Goal: Information Seeking & Learning: Learn about a topic

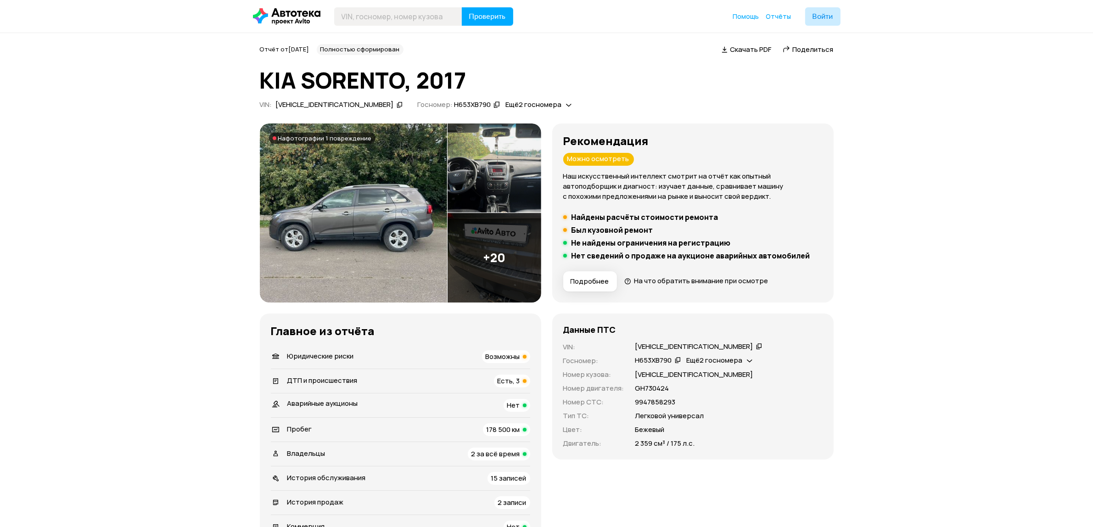
click at [620, 219] on h5 "Найдены расчёты стоимости ремонта" at bounding box center [645, 217] width 147 height 9
click at [611, 216] on h5 "Найдены расчёты стоимости ремонта" at bounding box center [645, 217] width 147 height 9
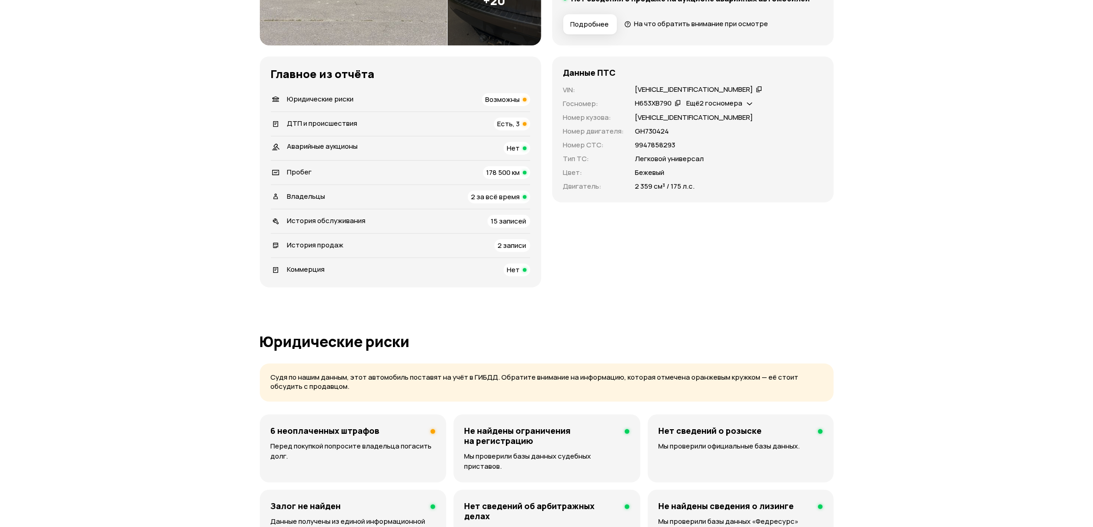
scroll to position [230, 0]
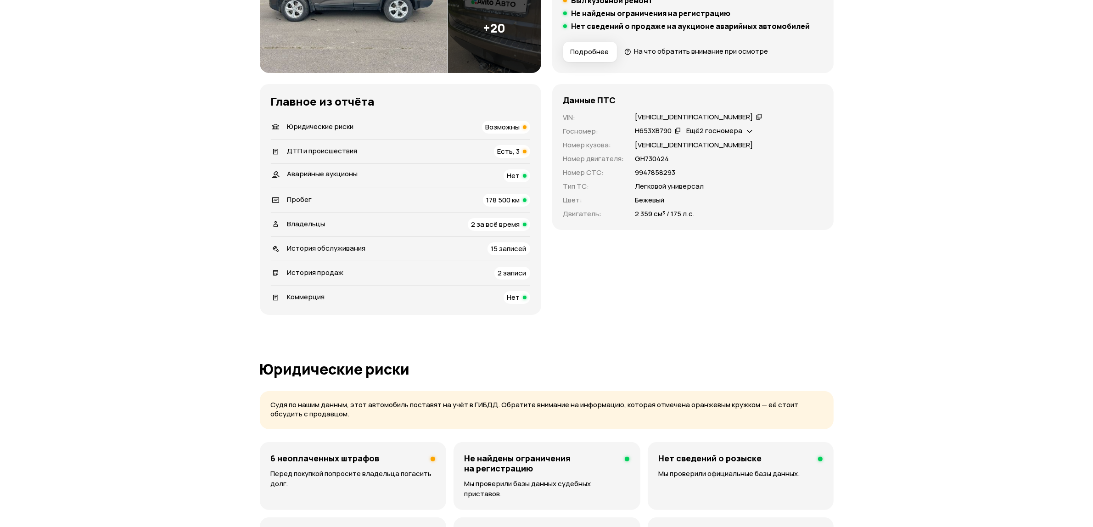
click at [298, 155] on span "ДТП и происшествия" at bounding box center [322, 151] width 70 height 10
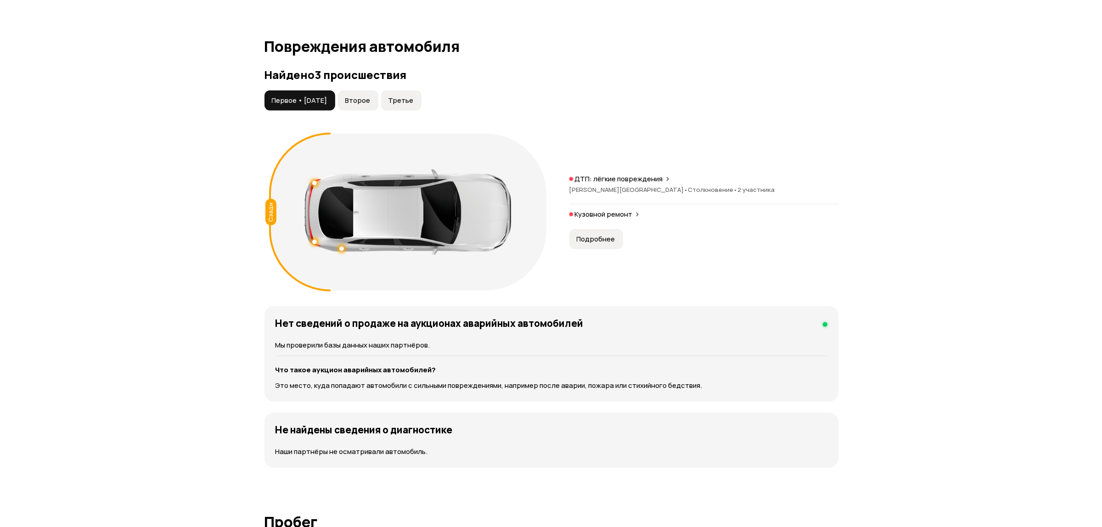
scroll to position [894, 0]
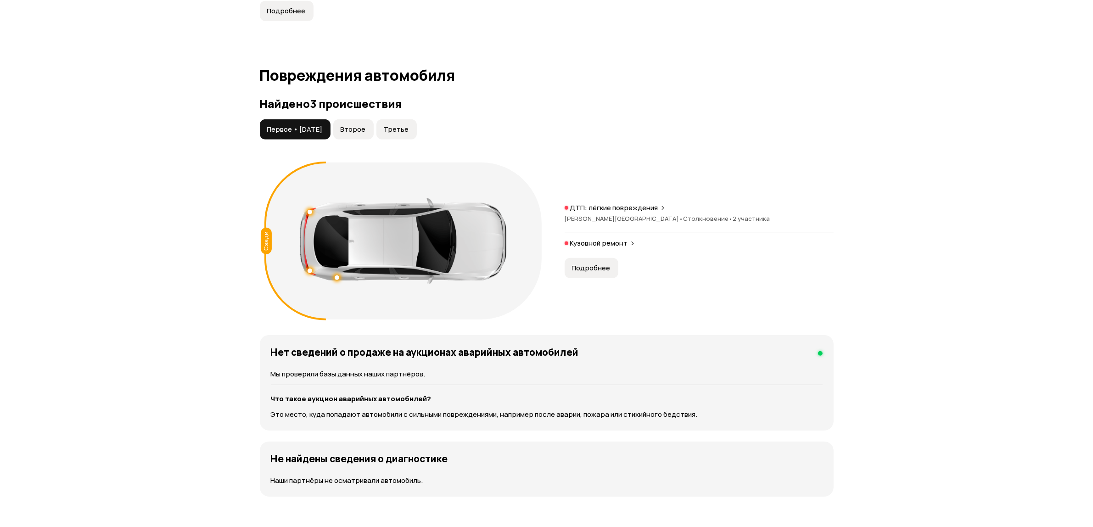
click at [363, 119] on button "Второе" at bounding box center [353, 129] width 40 height 20
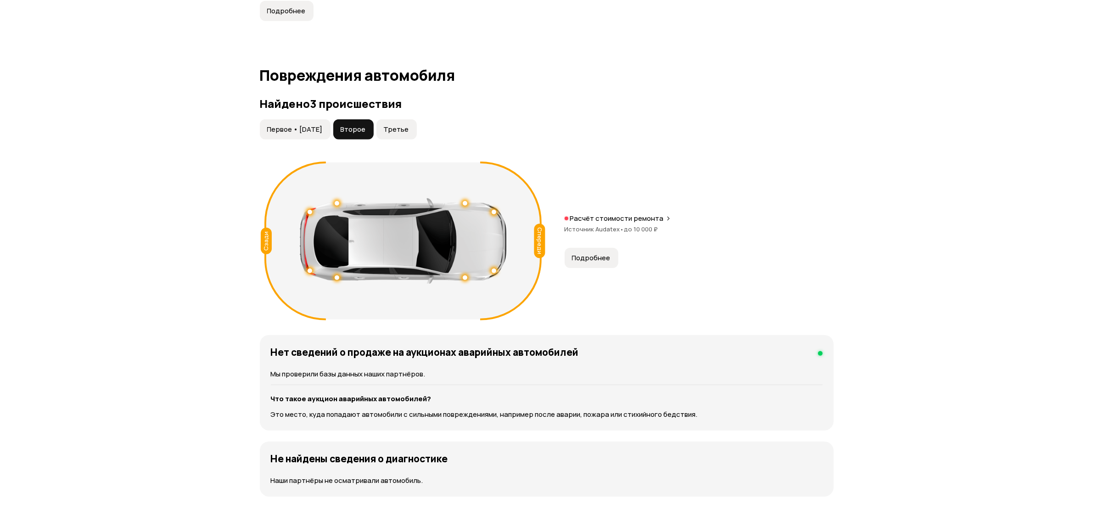
click at [593, 253] on span "Подробнее" at bounding box center [591, 257] width 39 height 9
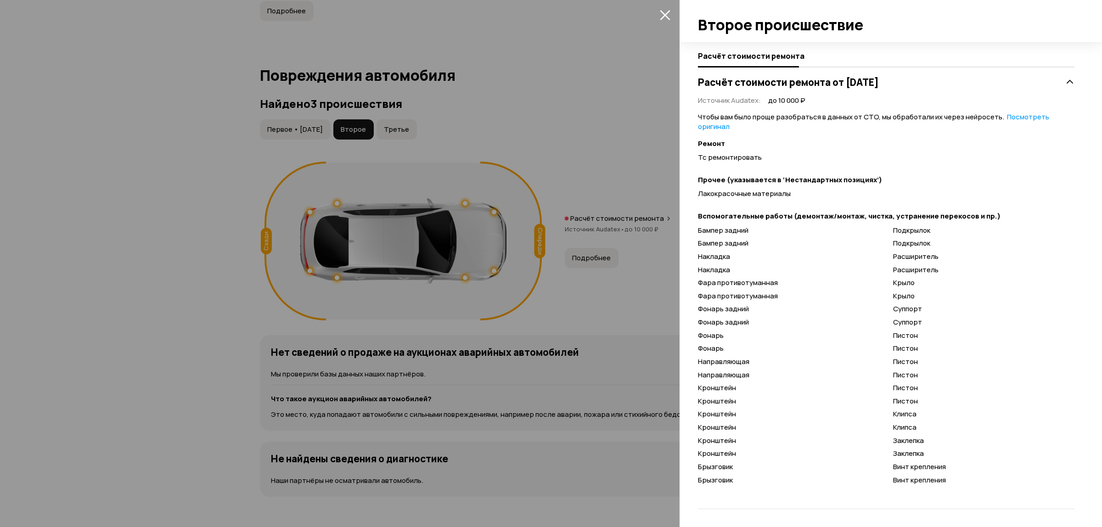
scroll to position [0, 0]
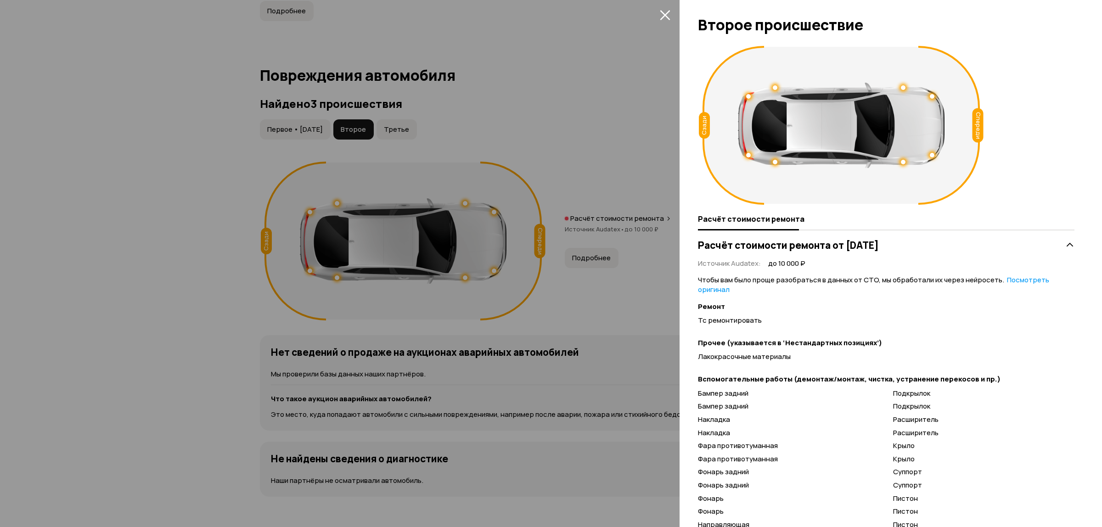
click at [411, 118] on div at bounding box center [551, 263] width 1102 height 527
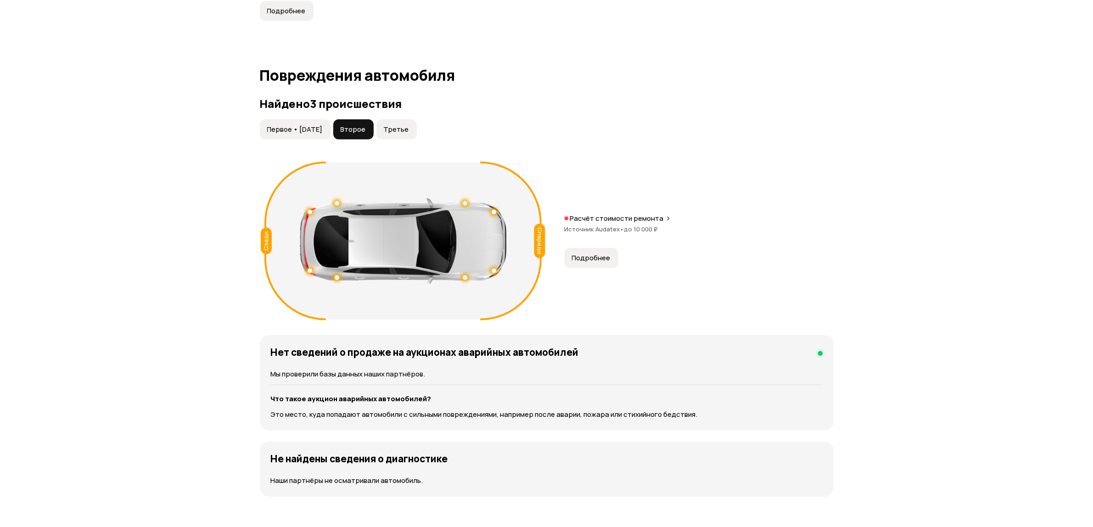
click at [409, 125] on span "Третье" at bounding box center [396, 129] width 25 height 9
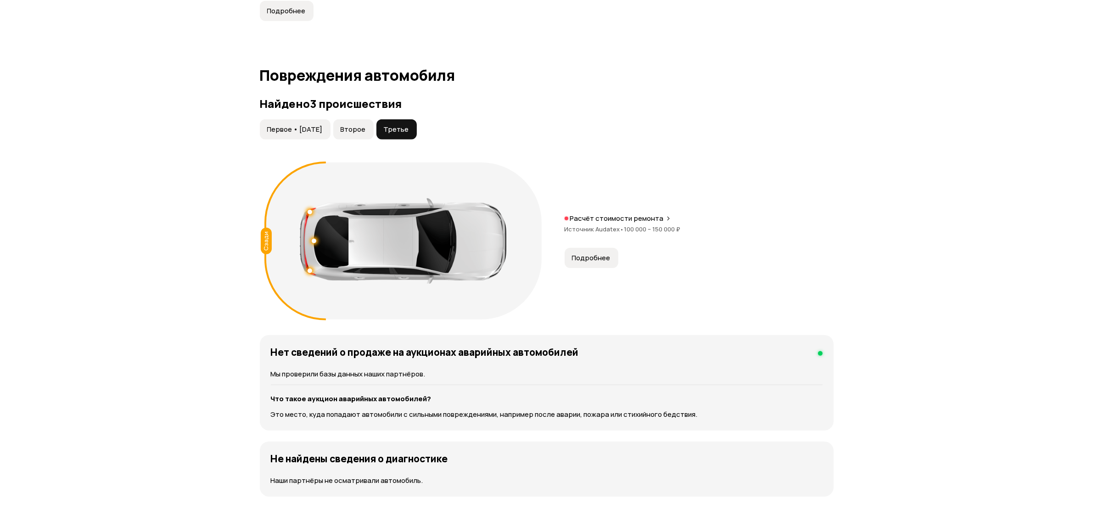
click at [595, 253] on span "Подробнее" at bounding box center [591, 257] width 39 height 9
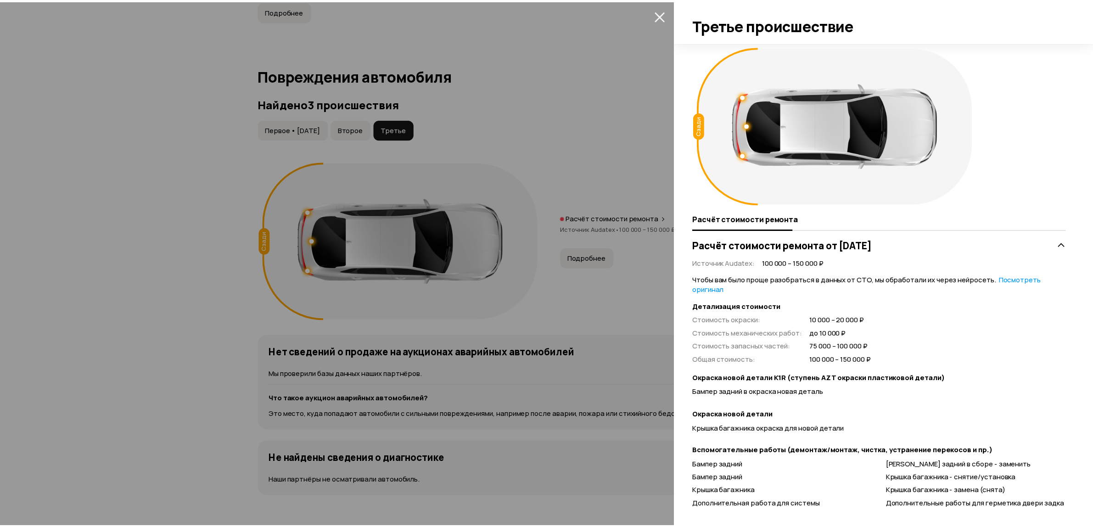
scroll to position [25, 0]
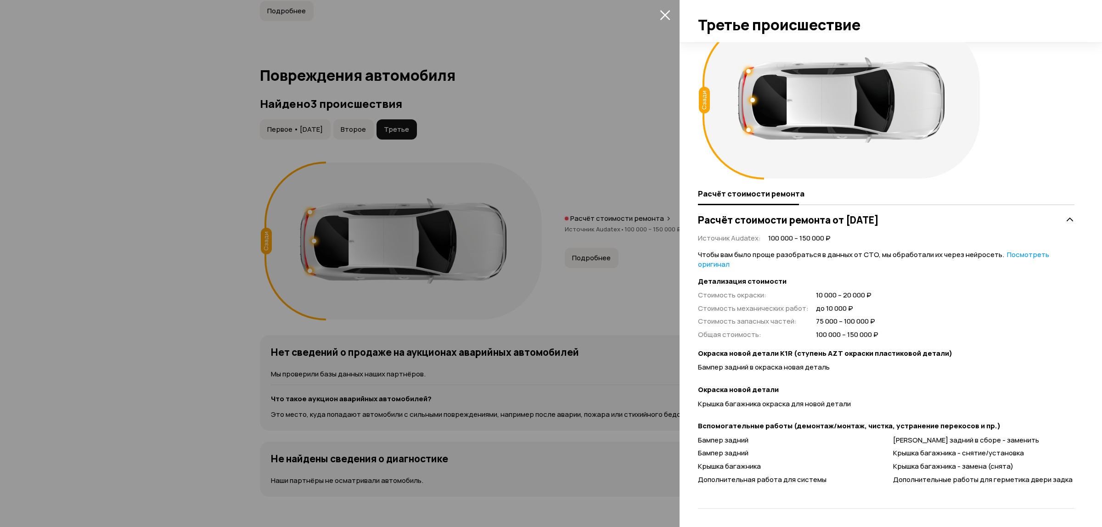
click at [290, 117] on div at bounding box center [551, 263] width 1102 height 527
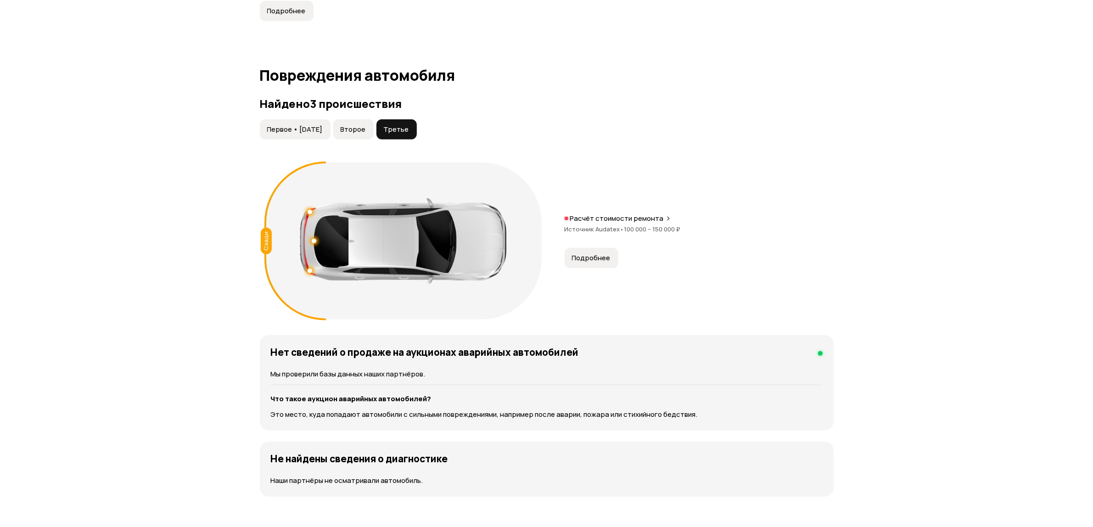
click at [290, 125] on span "Первое • [DATE]" at bounding box center [295, 129] width 56 height 9
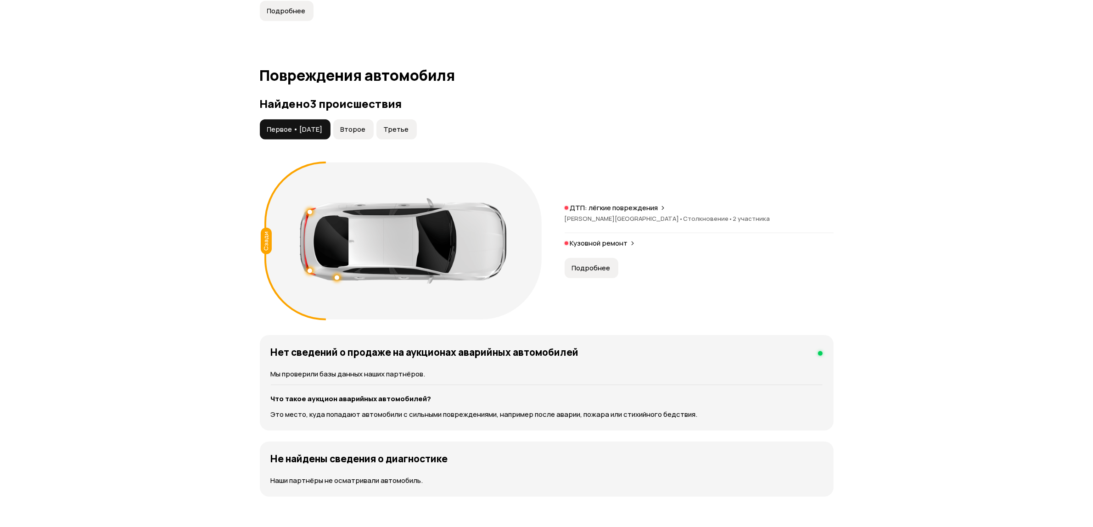
click at [589, 263] on span "Подробнее" at bounding box center [591, 267] width 39 height 9
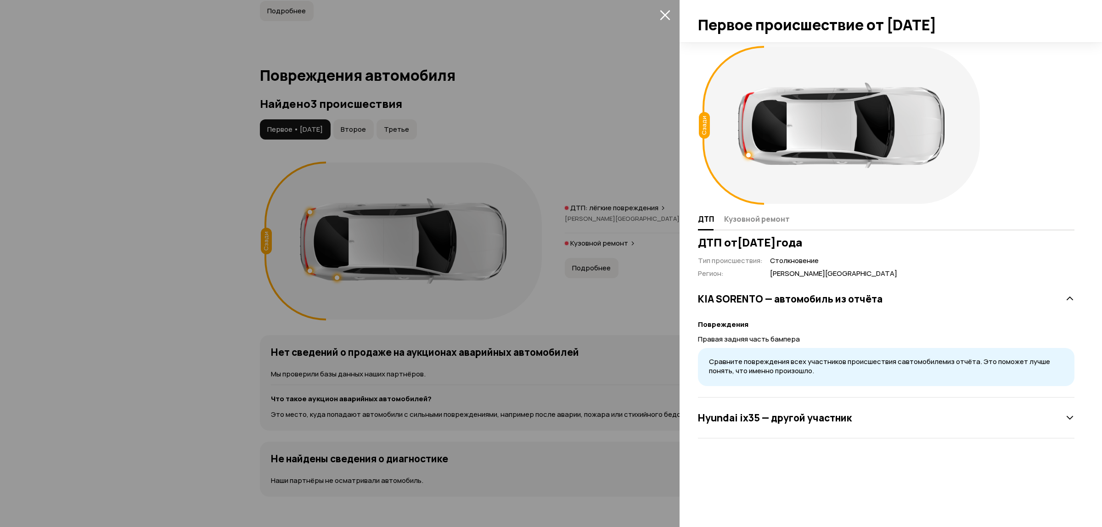
click at [591, 232] on div at bounding box center [551, 263] width 1102 height 527
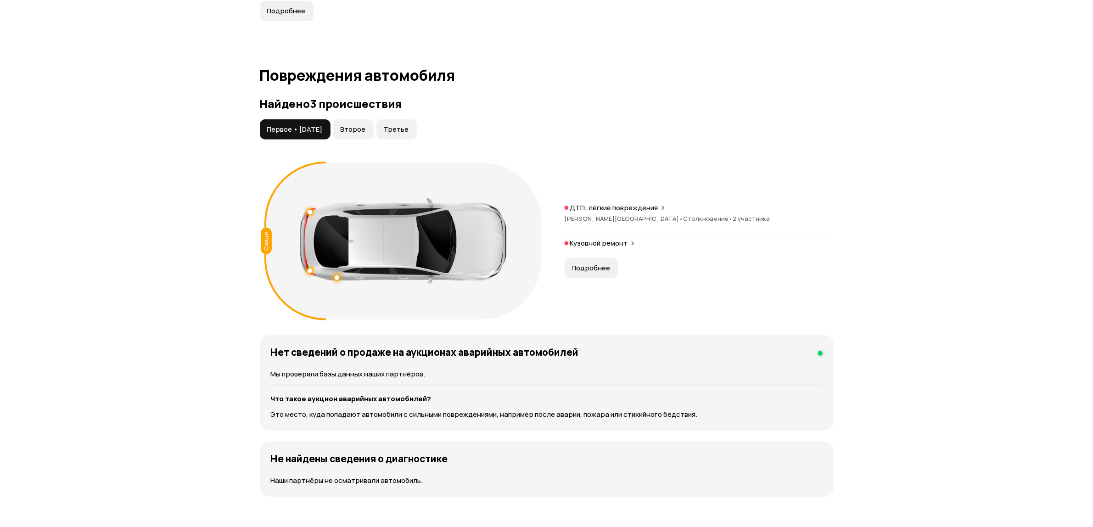
click at [611, 239] on p "Кузовной ремонт" at bounding box center [599, 243] width 58 height 9
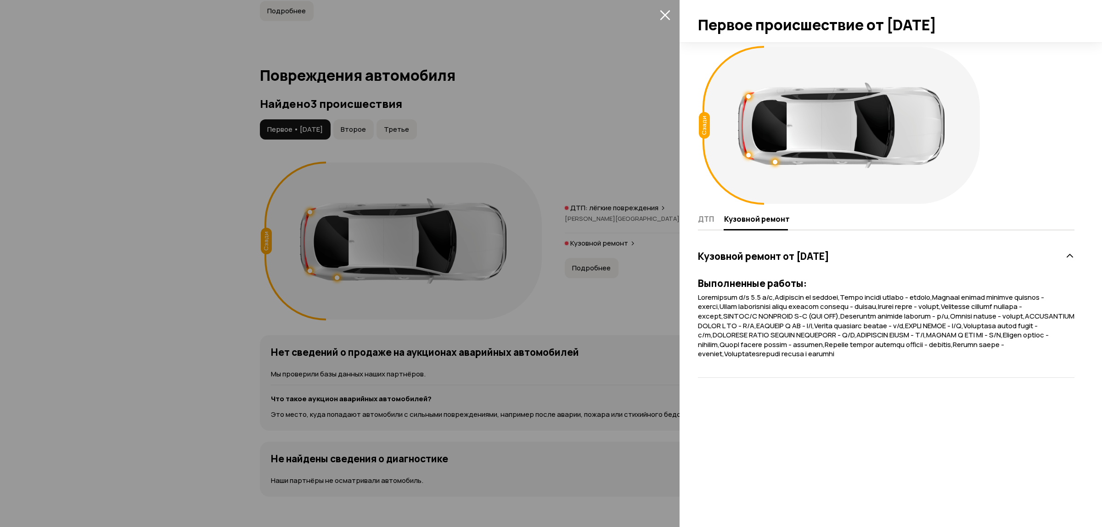
click at [587, 262] on div at bounding box center [551, 263] width 1102 height 527
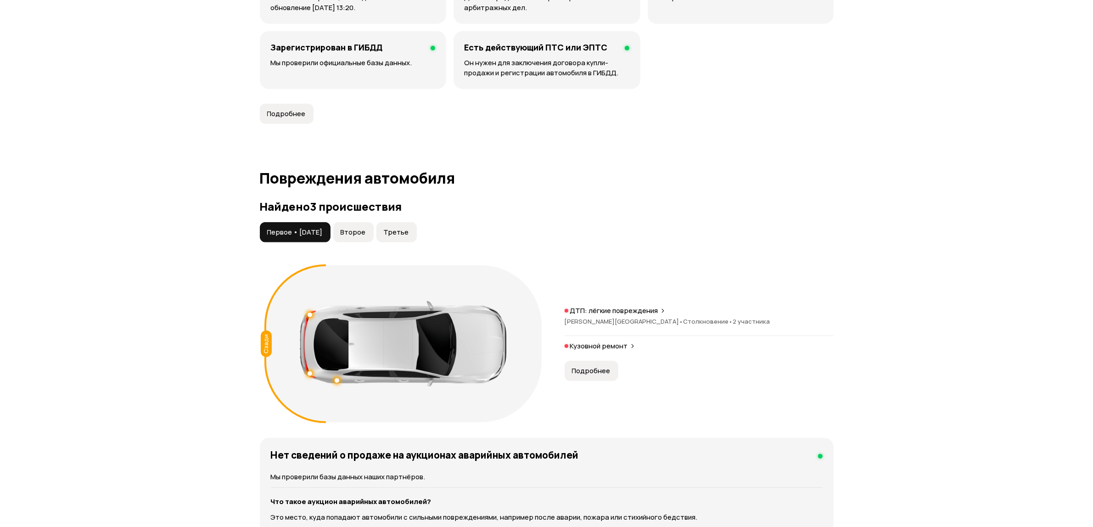
scroll to position [894, 0]
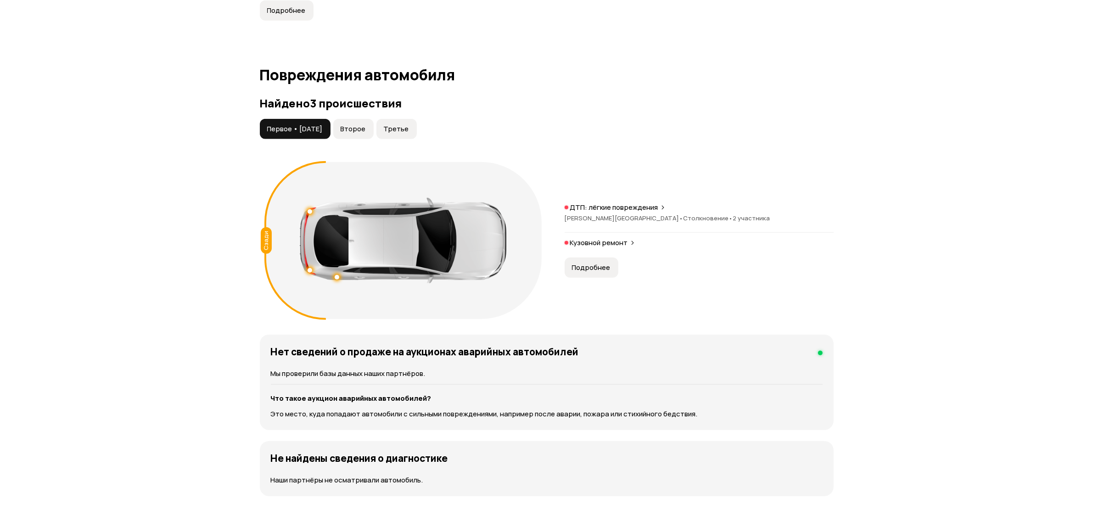
click at [577, 263] on button "Подробнее" at bounding box center [592, 268] width 54 height 20
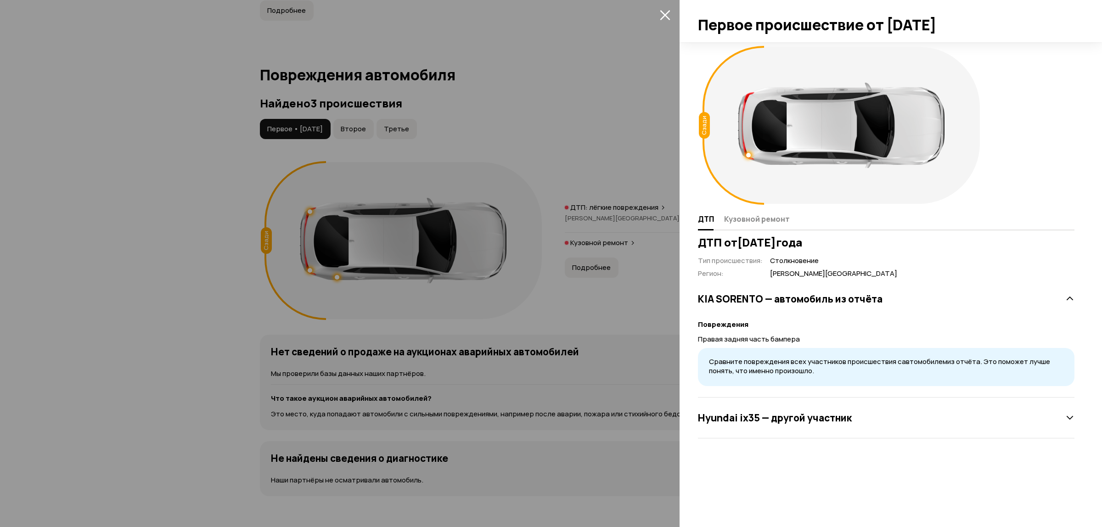
click at [597, 232] on div at bounding box center [551, 263] width 1102 height 527
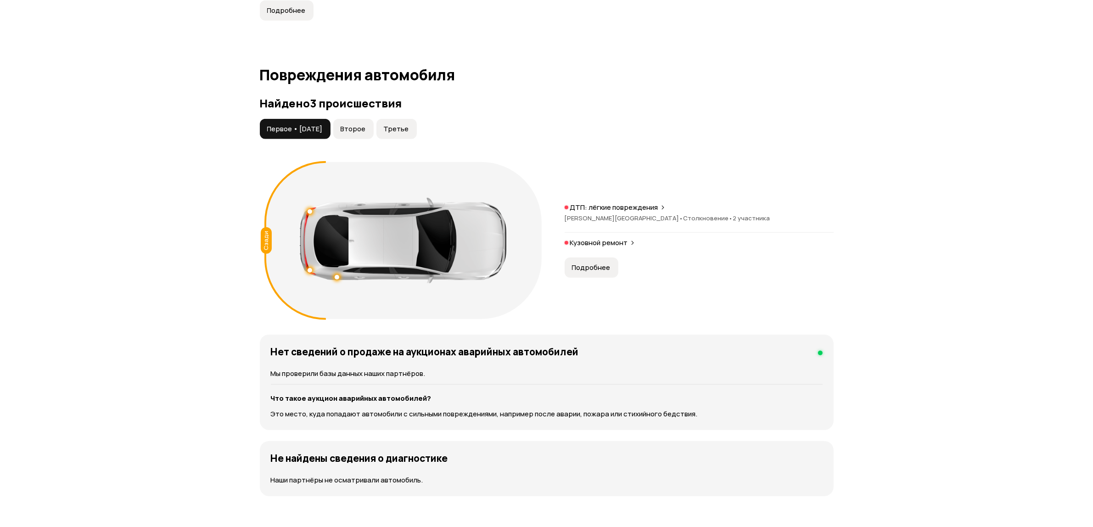
click at [605, 238] on p "Кузовной ремонт" at bounding box center [599, 242] width 58 height 9
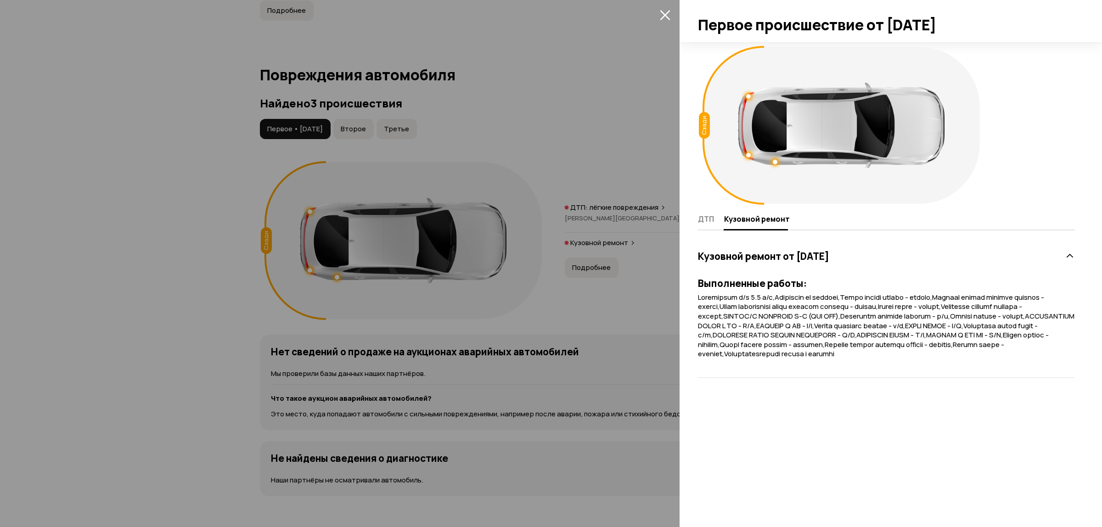
click at [696, 219] on div "ДТП Кузовной ремонт" at bounding box center [885, 219] width 379 height 22
click at [700, 219] on span "ДТП" at bounding box center [706, 218] width 16 height 9
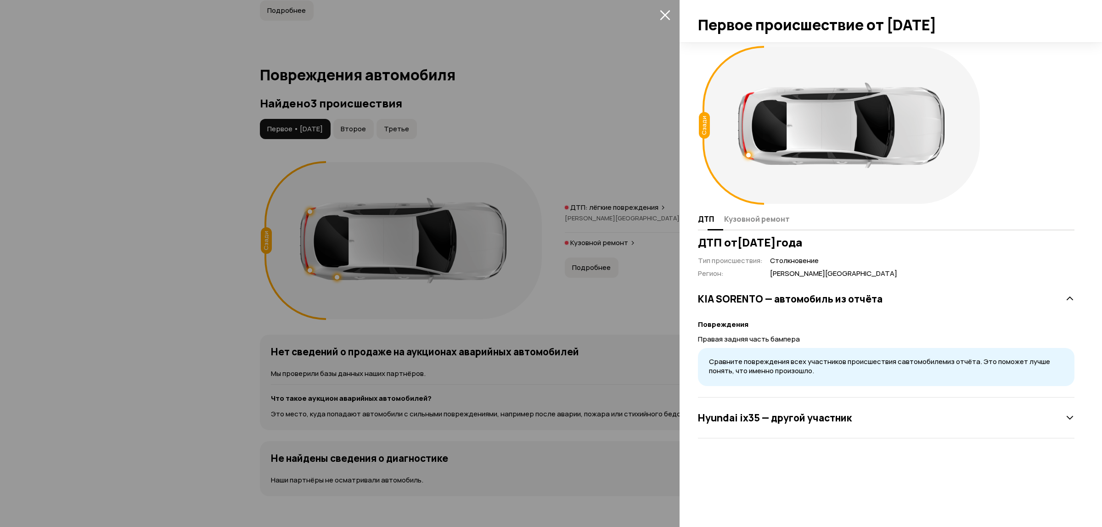
click at [732, 215] on span "Кузовной ремонт" at bounding box center [757, 218] width 66 height 9
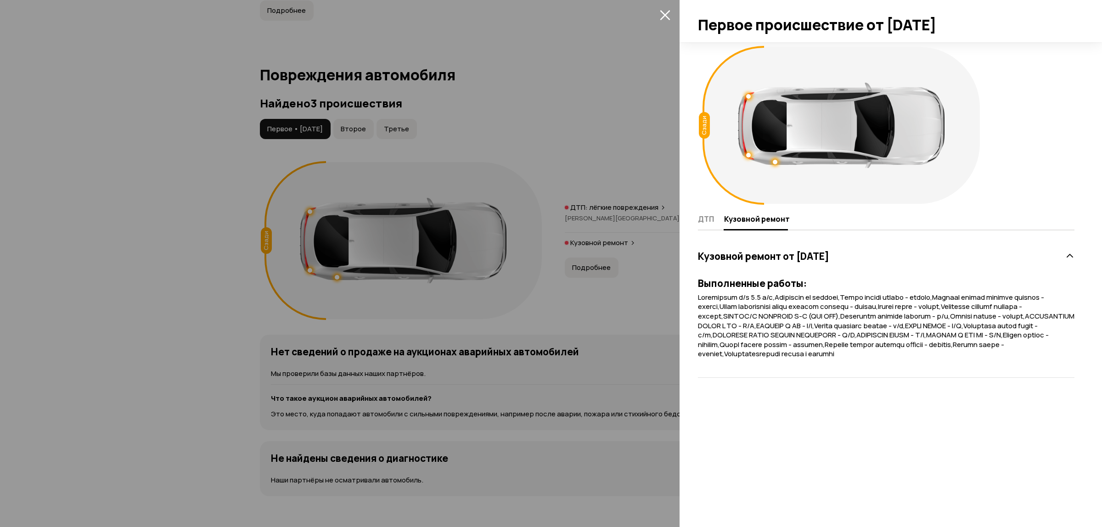
click at [368, 120] on div at bounding box center [551, 263] width 1102 height 527
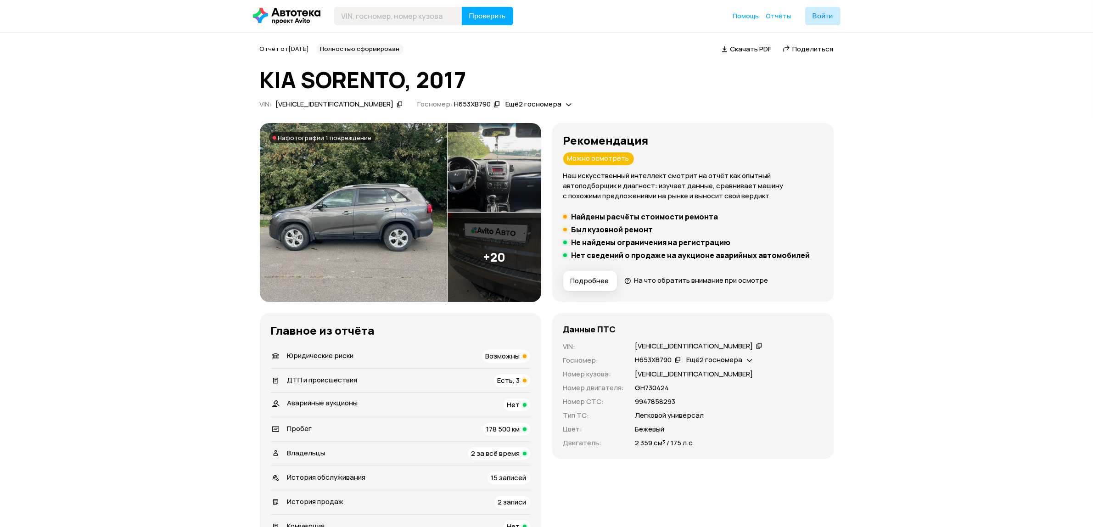
scroll to position [0, 0]
